Goal: Information Seeking & Learning: Find contact information

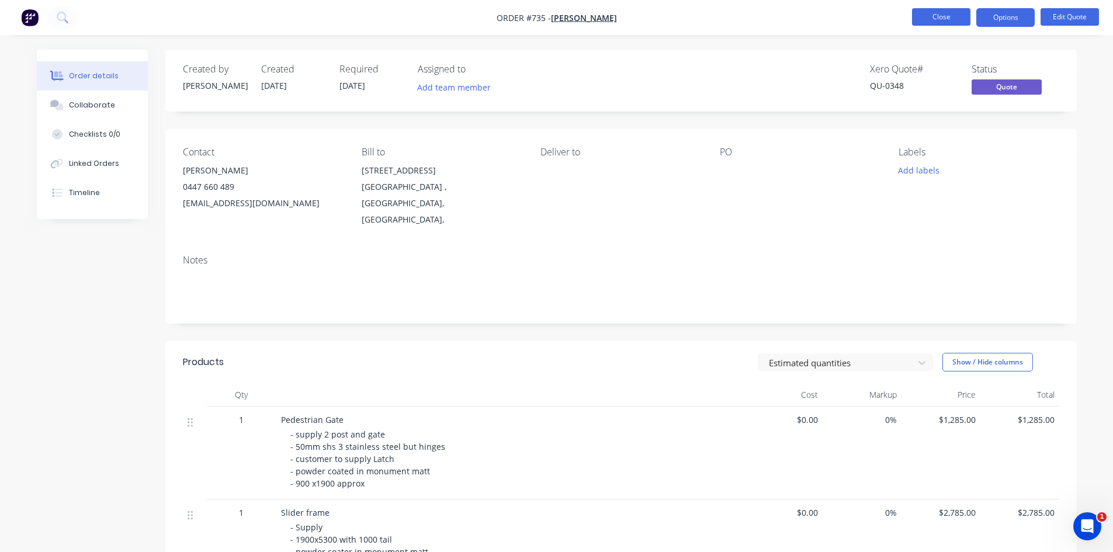
click at [943, 20] on button "Close" at bounding box center [941, 17] width 58 height 18
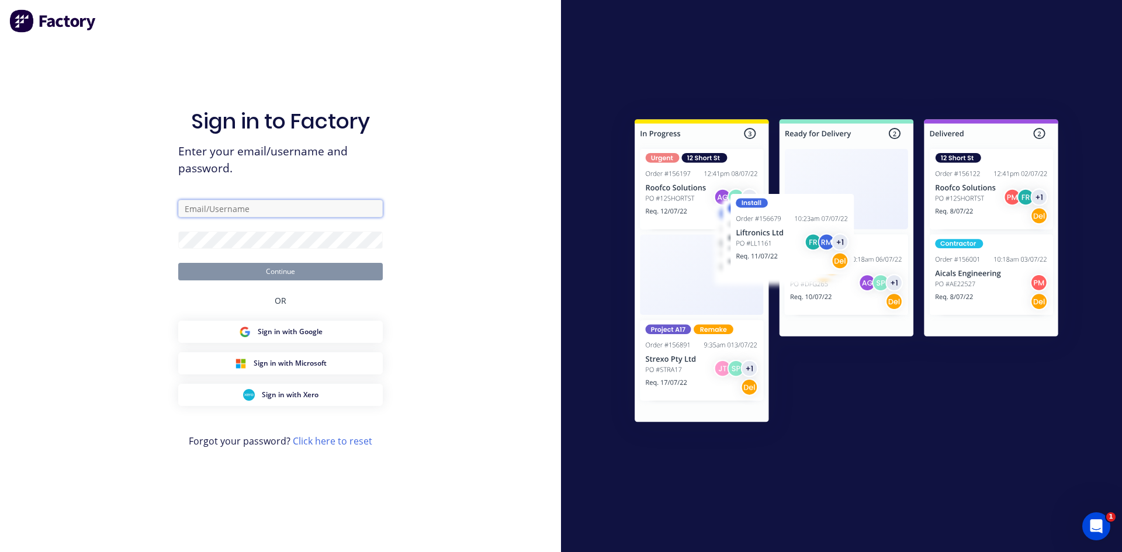
click at [249, 205] on input "text" at bounding box center [280, 209] width 205 height 18
type input "john@jdwcf.com.au"
click at [309, 272] on button "Continue" at bounding box center [280, 272] width 205 height 18
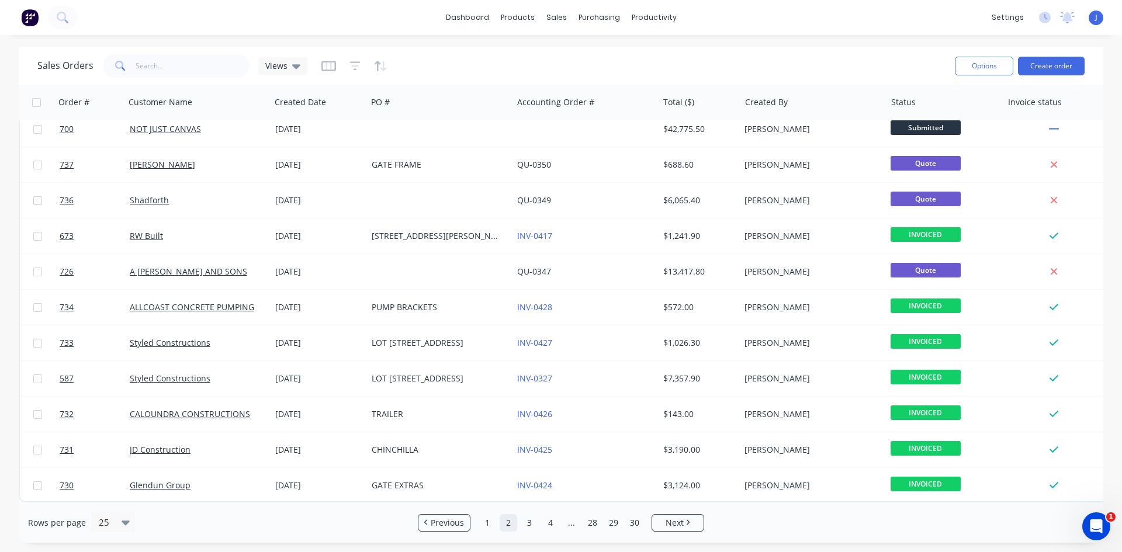
scroll to position [514, 0]
click at [154, 63] on input "text" at bounding box center [193, 65] width 114 height 23
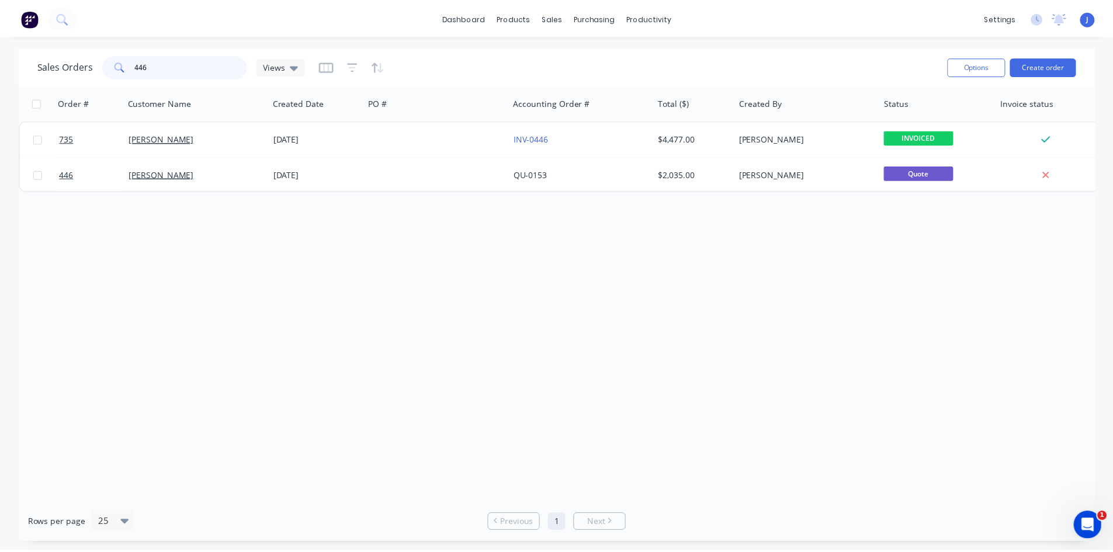
scroll to position [0, 0]
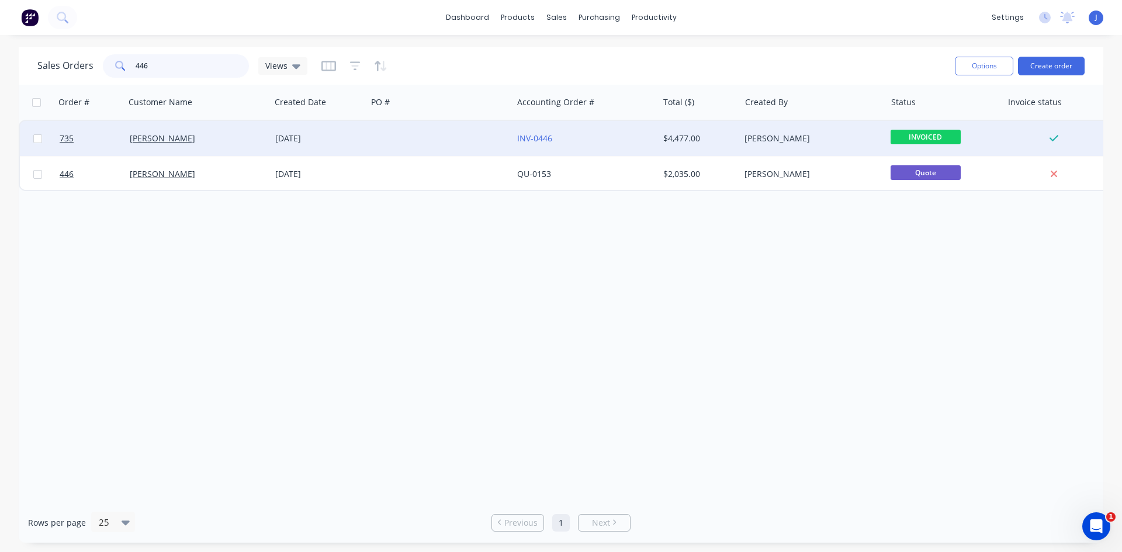
type input "446"
click at [295, 134] on div "29 Sep 2025" at bounding box center [318, 139] width 87 height 12
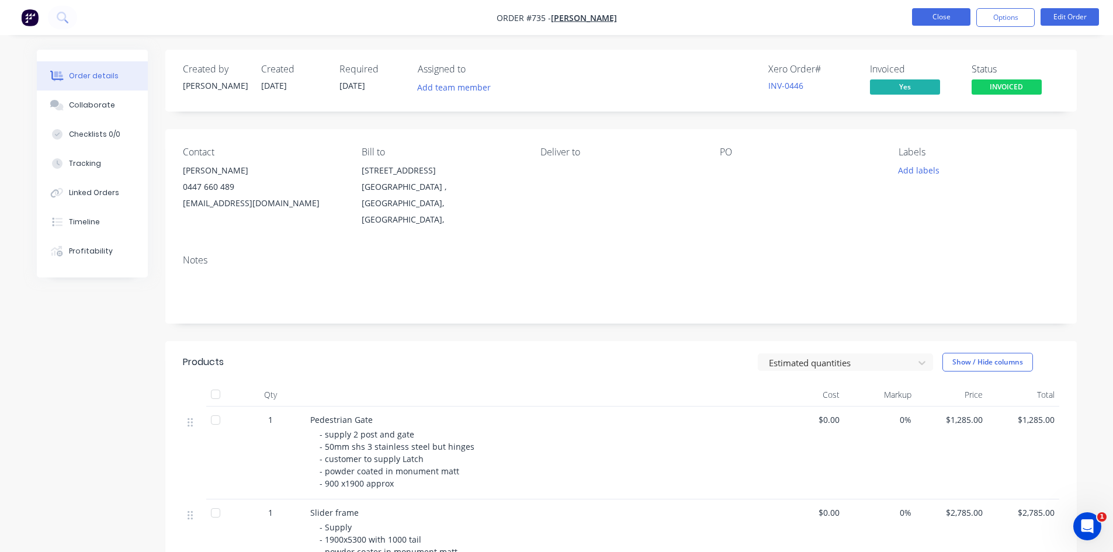
click at [953, 23] on button "Close" at bounding box center [941, 17] width 58 height 18
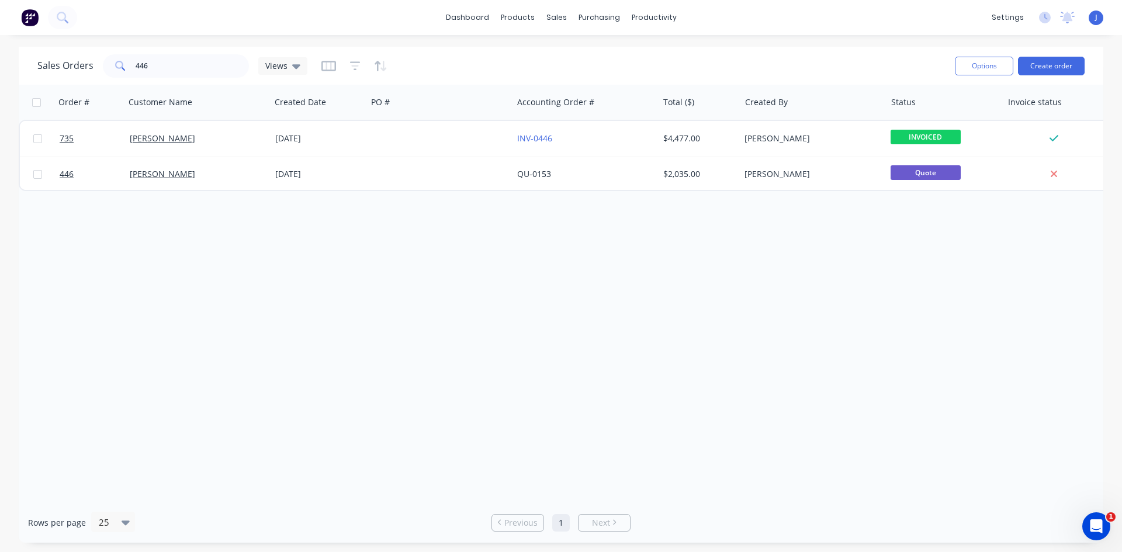
click at [176, 77] on div "Sales Orders 446 Views" at bounding box center [491, 65] width 908 height 29
click at [176, 66] on input "446" at bounding box center [193, 65] width 114 height 23
type input "4"
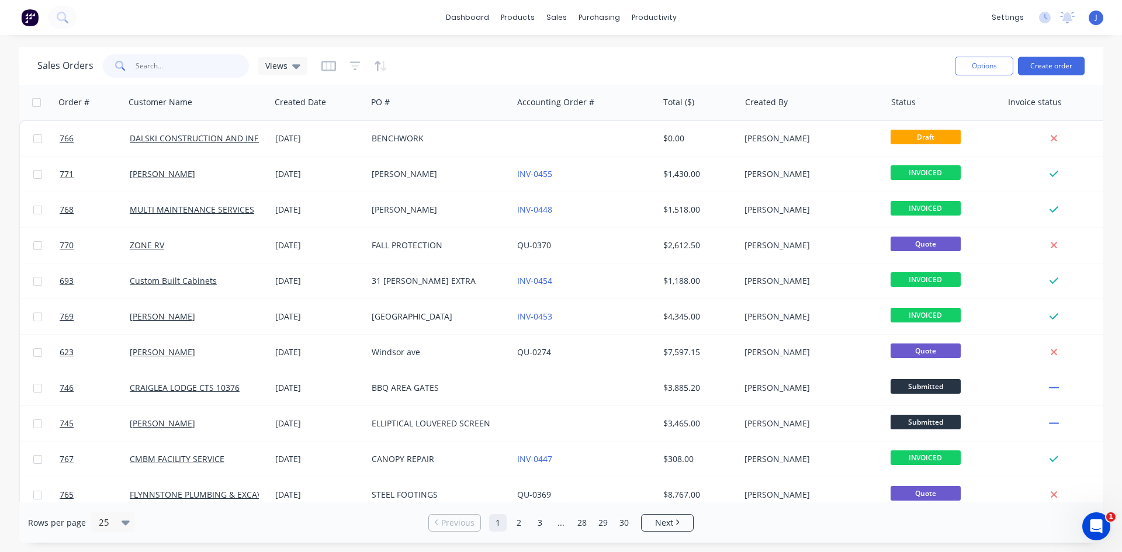
click at [150, 66] on input "text" at bounding box center [193, 65] width 114 height 23
type input "dal"
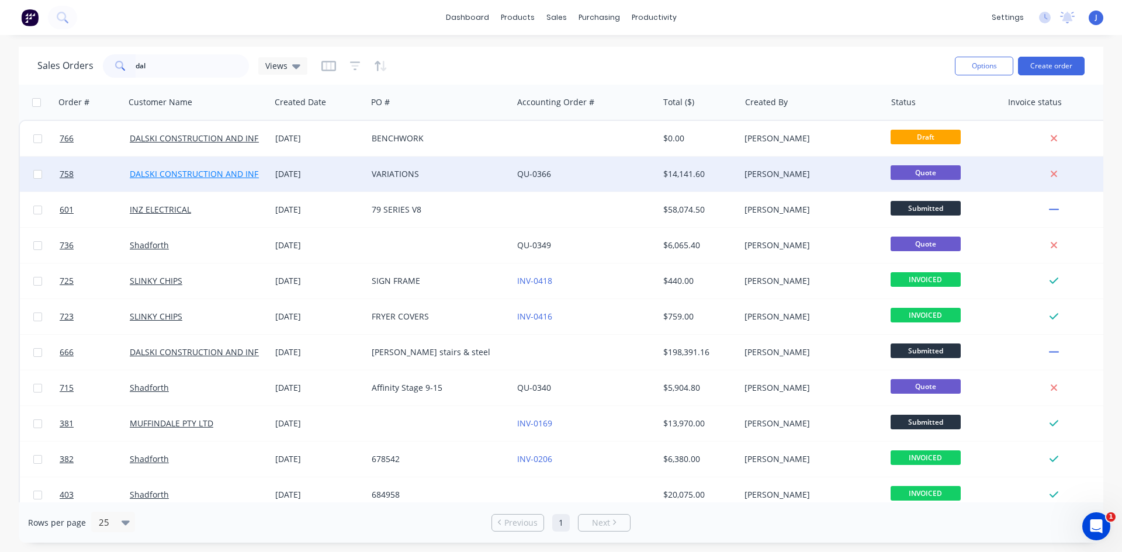
click at [197, 173] on link "DALSKI CONSTRUCTION AND INFRASTRUCTURE" at bounding box center [222, 173] width 185 height 11
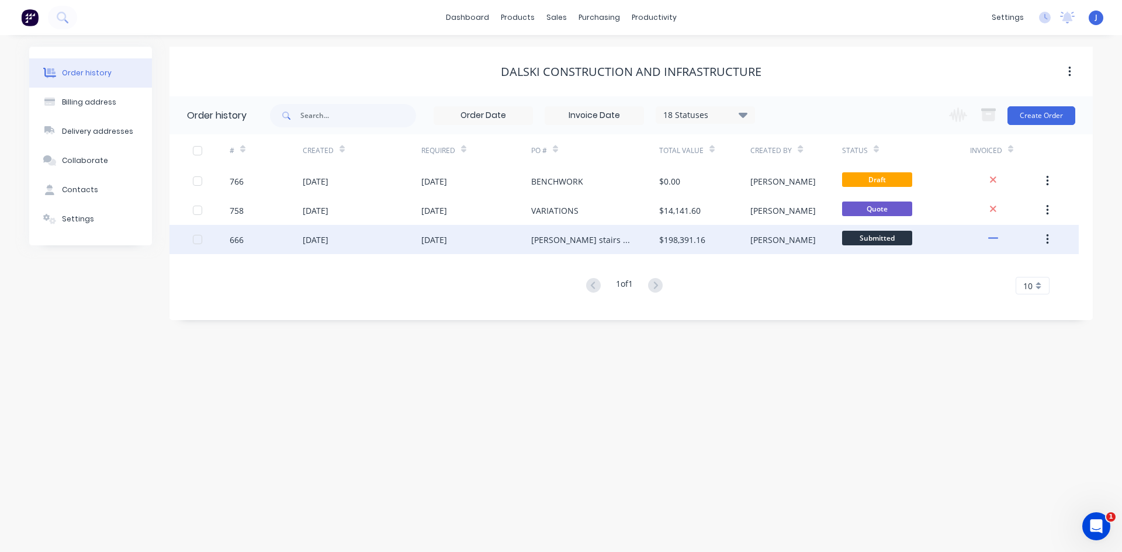
click at [572, 238] on div "Albert park stairs & steel" at bounding box center [583, 240] width 105 height 12
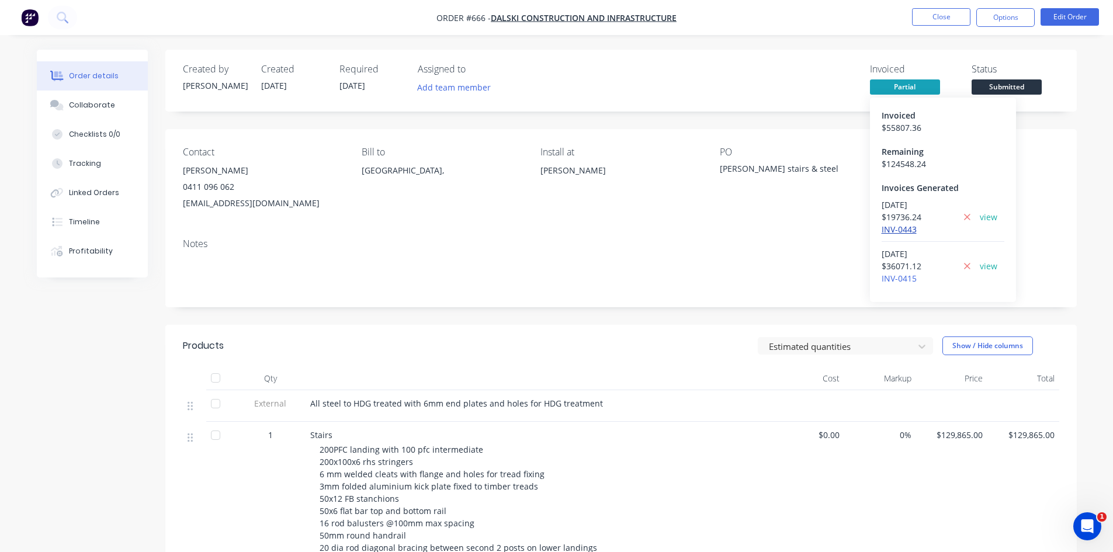
click at [902, 230] on link "INV-0443" at bounding box center [899, 229] width 35 height 11
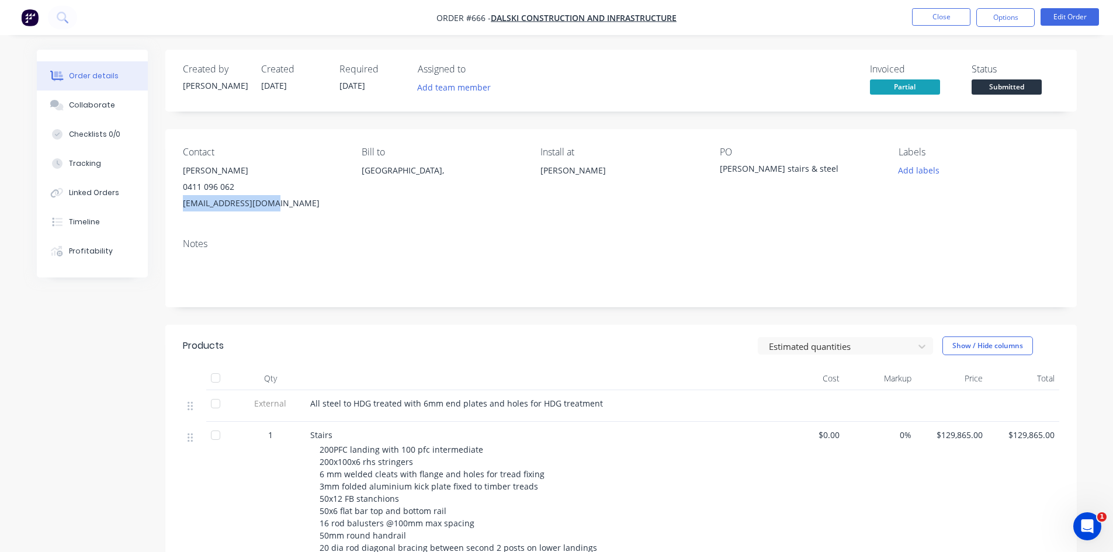
drag, startPoint x: 268, startPoint y: 203, endPoint x: 193, endPoint y: 203, distance: 74.8
click at [179, 203] on div "Contact Callum Doyle-Darling 0411 096 062 callum@dalski.com.au Bill to Australi…" at bounding box center [621, 179] width 912 height 100
copy div "callum@dalski.com.au"
